Goal: Find specific page/section: Find specific page/section

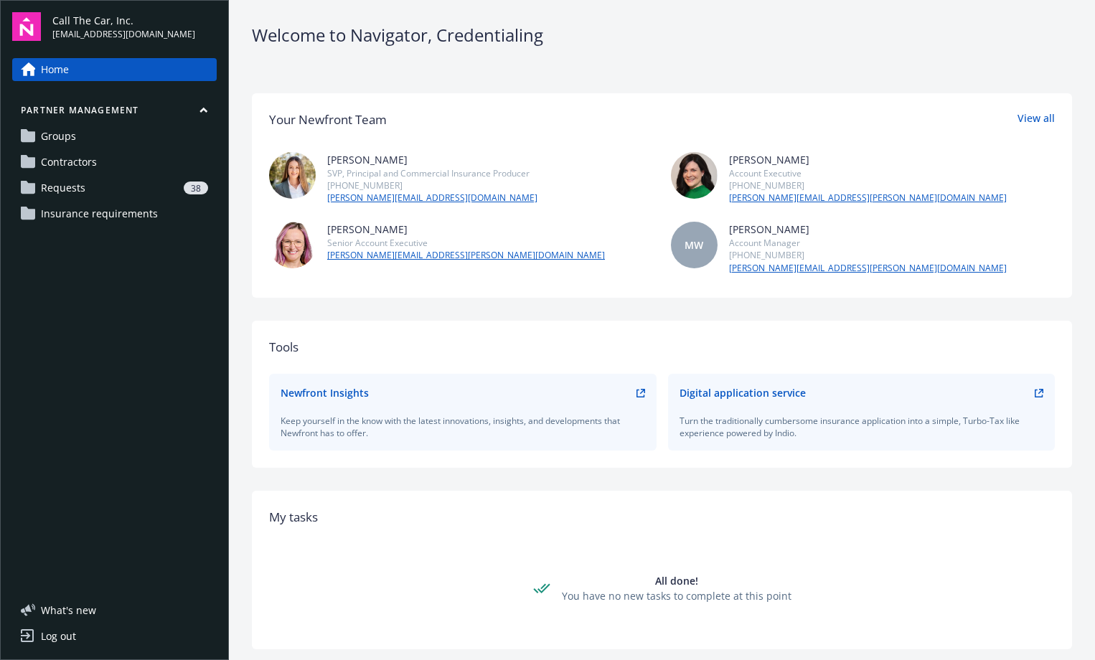
click at [72, 184] on span "Requests" at bounding box center [63, 187] width 44 height 23
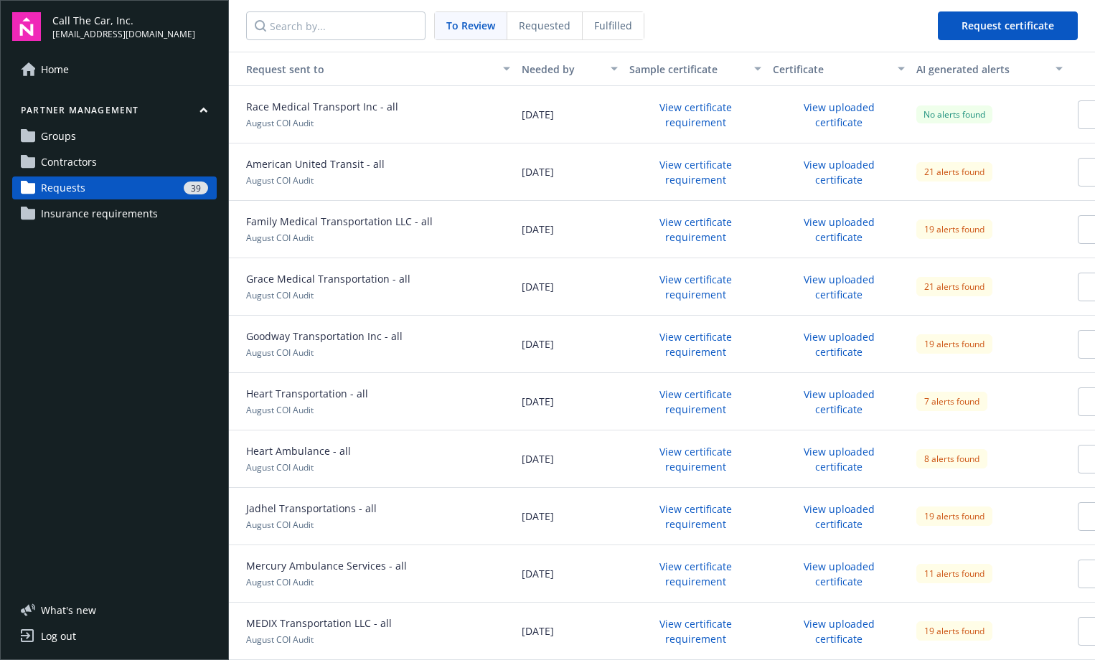
click at [618, 27] on span "Fulfilled" at bounding box center [613, 25] width 38 height 15
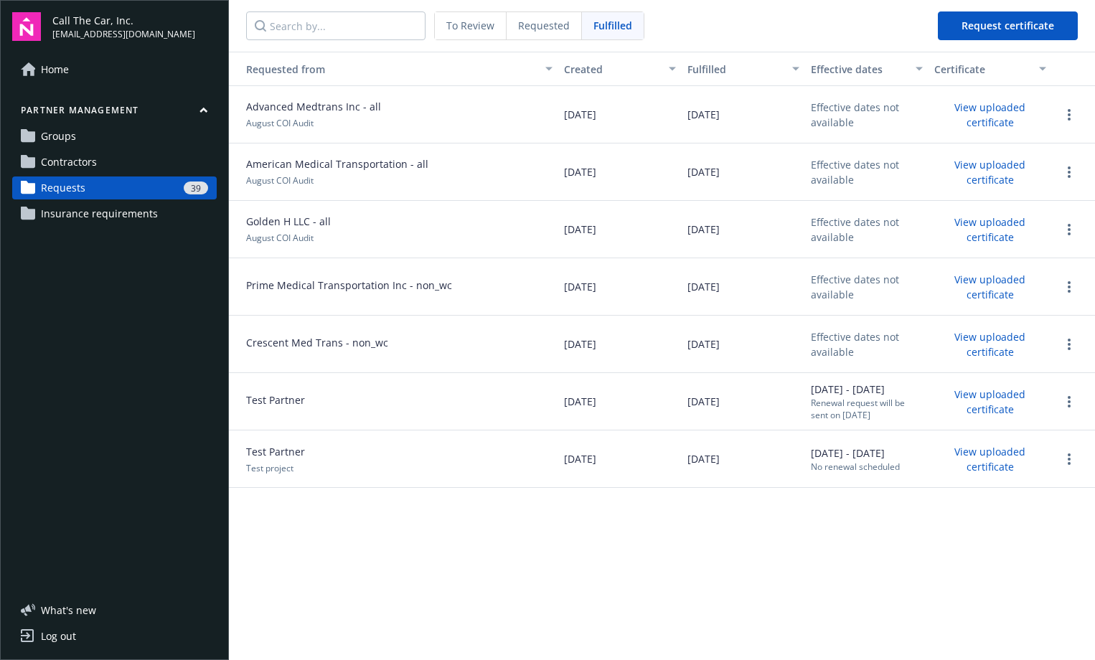
click at [83, 184] on span "Requests" at bounding box center [63, 187] width 44 height 23
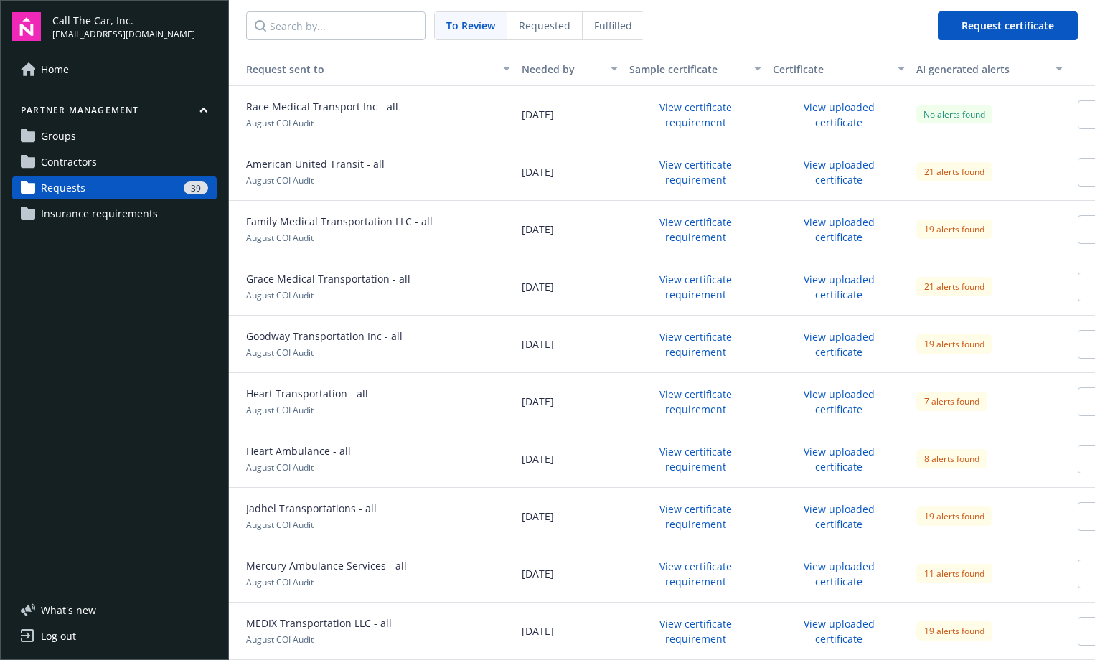
drag, startPoint x: 550, startPoint y: 14, endPoint x: 554, endPoint y: 22, distance: 8.4
click at [553, 19] on div "Requested" at bounding box center [544, 25] width 75 height 27
